Goal: Task Accomplishment & Management: Complete application form

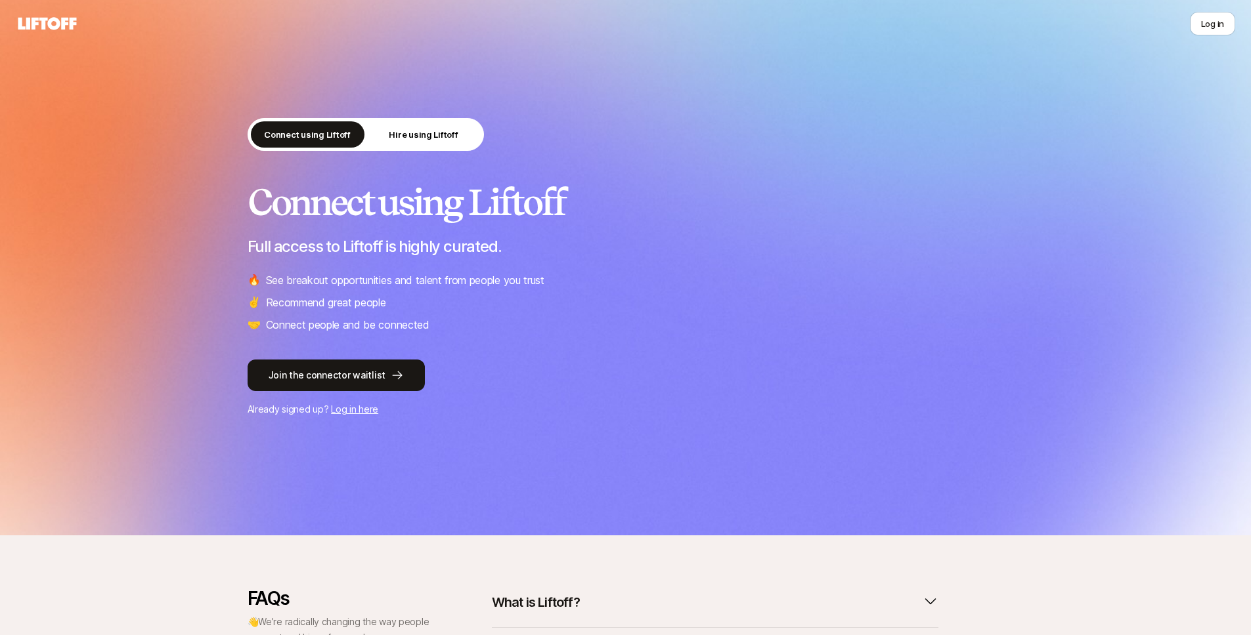
click at [171, 108] on div "Connect using Liftoff Hire using Liftoff Connect using Liftoff Full access to L…" at bounding box center [625, 268] width 1251 height 536
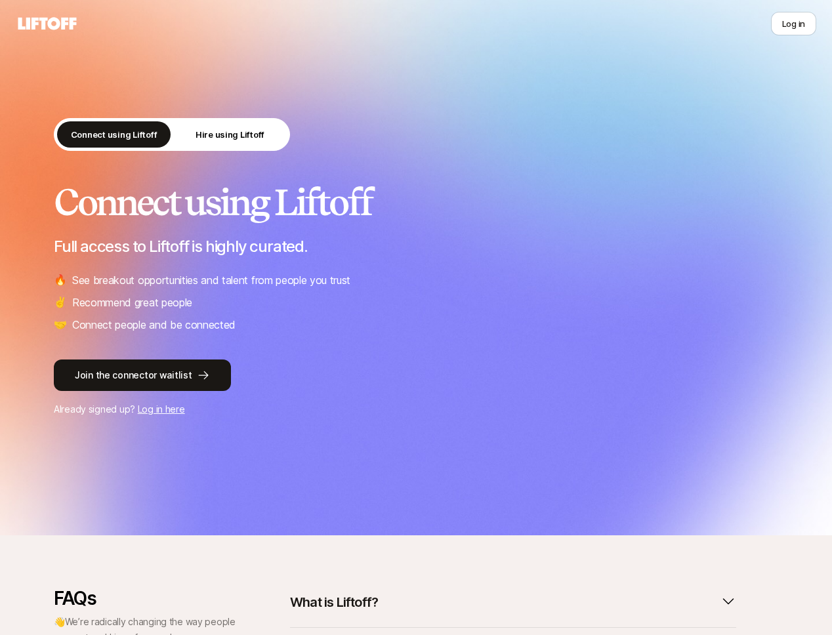
click at [313, 182] on h2 "Connect using Liftoff" at bounding box center [416, 201] width 725 height 39
click at [211, 138] on p "Hire using Liftoff" at bounding box center [230, 134] width 69 height 13
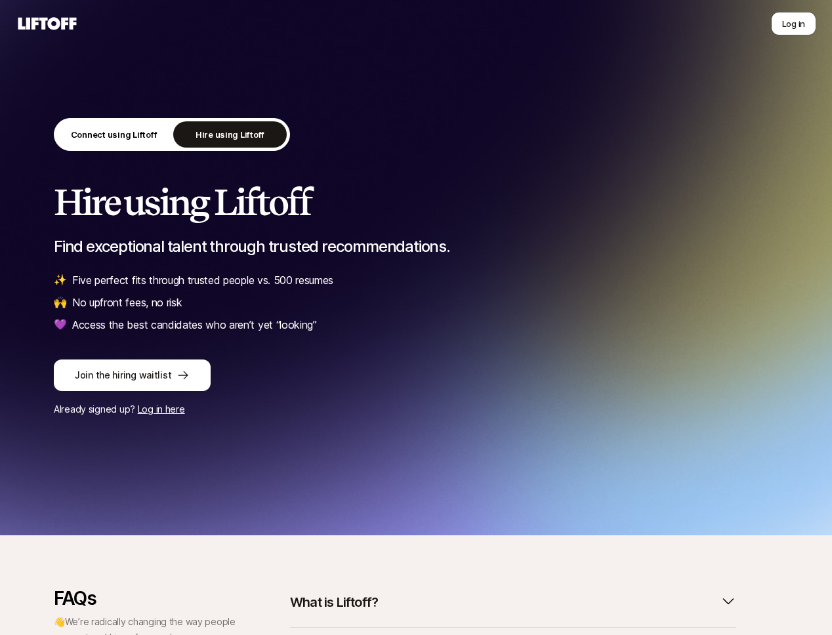
click at [618, 342] on div "Connect using Liftoff Hire using Liftoff Hire using Liftoff Find exceptional ta…" at bounding box center [416, 267] width 725 height 299
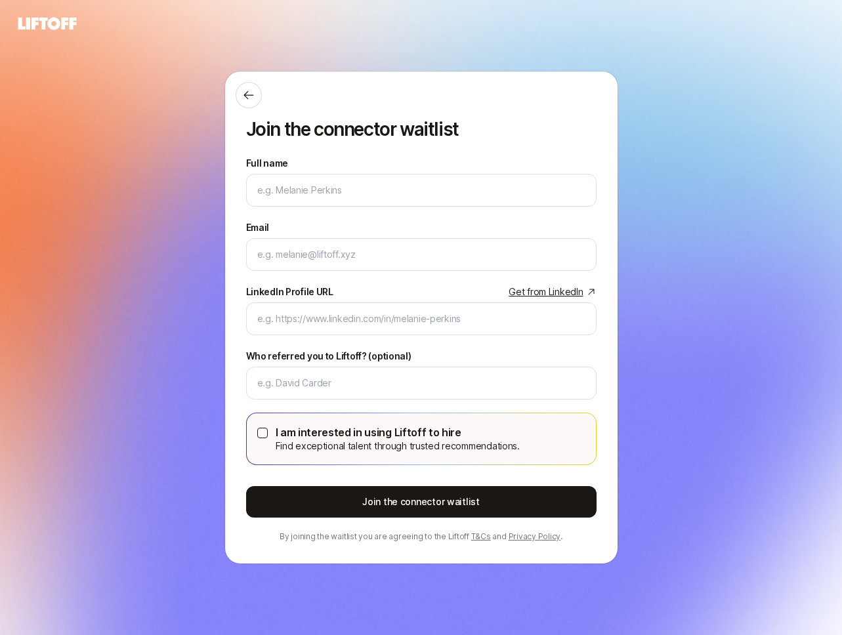
click at [157, 152] on div "Join the connector waitlist Full name We'll use as your preferred name. Change …" at bounding box center [421, 318] width 842 height 562
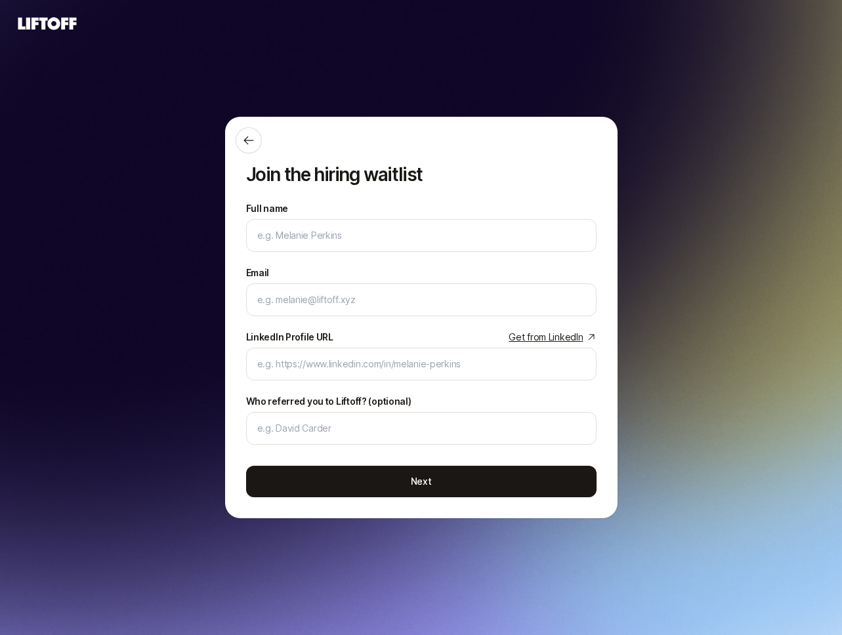
click at [200, 81] on div "Join the hiring waitlist Full name We'll use as your preferred name. Change Pre…" at bounding box center [421, 318] width 842 height 562
